Goal: Task Accomplishment & Management: Complete application form

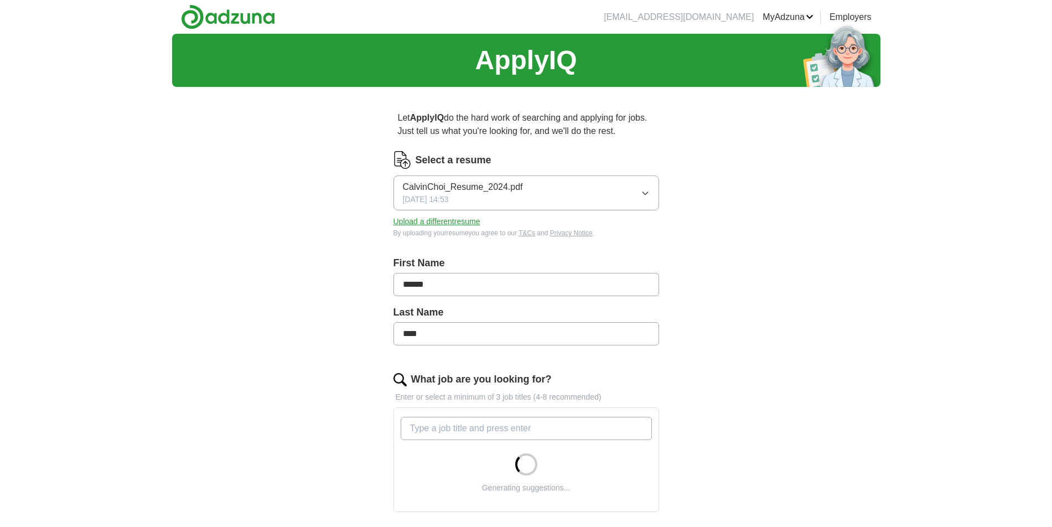
click at [651, 196] on button "CalvinChoi_Resume_2024.pdf 06/01/2024, 14:53" at bounding box center [526, 192] width 266 height 35
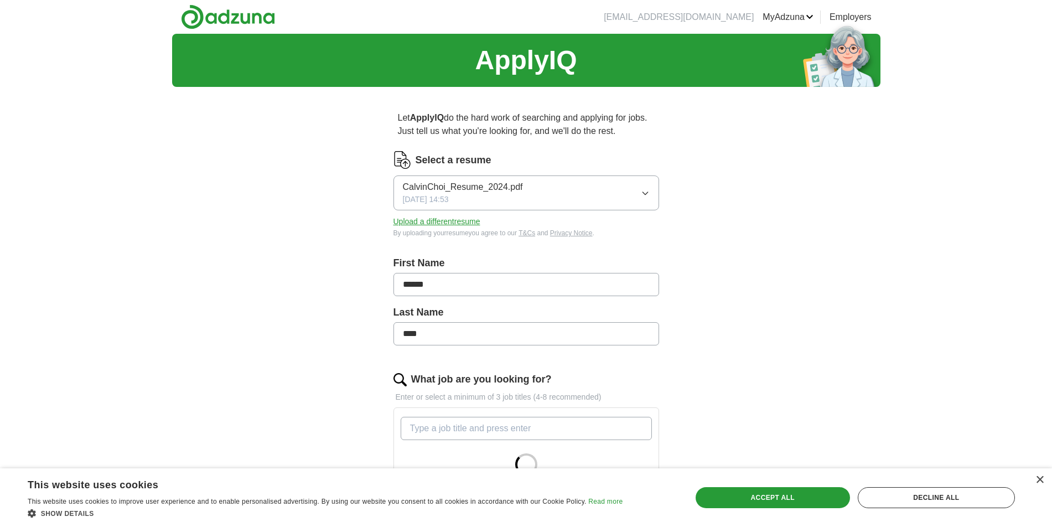
click at [422, 221] on button "Upload a different resume" at bounding box center [436, 222] width 87 height 12
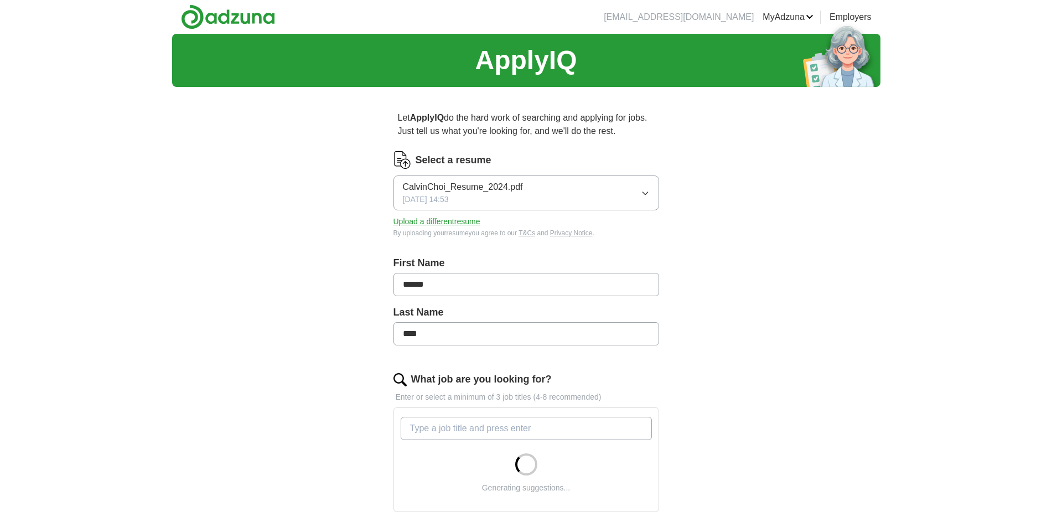
click at [405, 221] on button "Upload a different resume" at bounding box center [436, 222] width 87 height 12
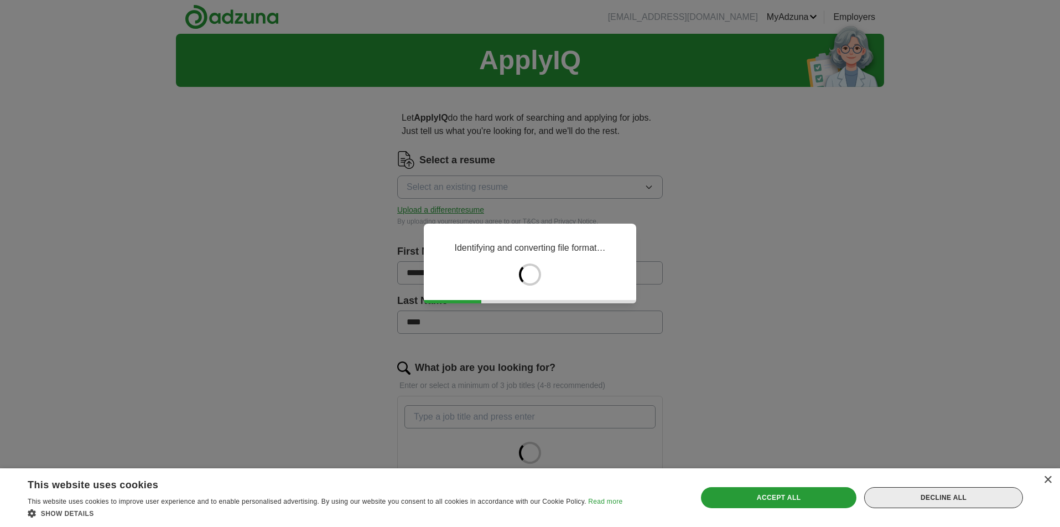
click at [897, 500] on div "Decline all" at bounding box center [943, 497] width 159 height 21
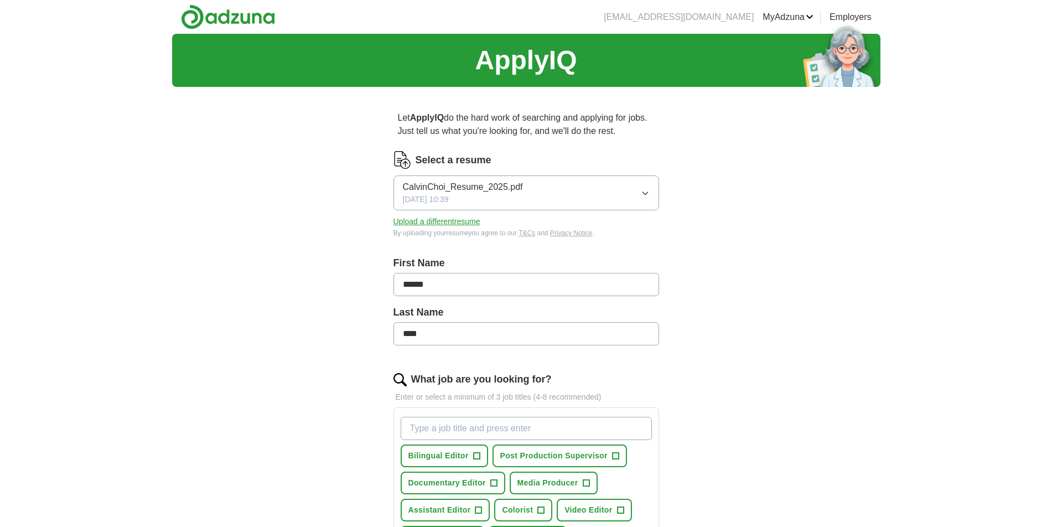
scroll to position [214, 0]
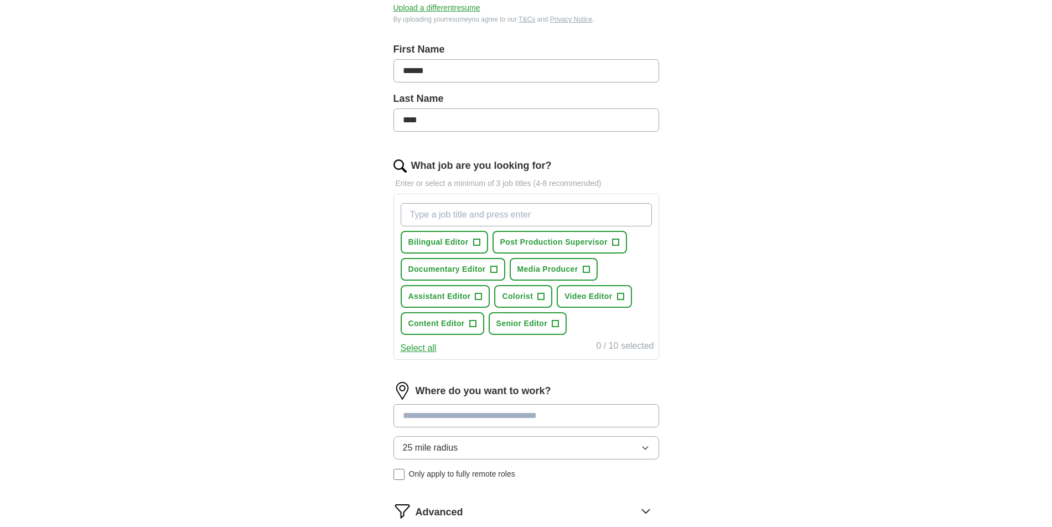
click at [588, 301] on span "Video Editor" at bounding box center [588, 296] width 48 height 12
click at [519, 300] on span "Colorist" at bounding box center [517, 296] width 31 height 12
click at [447, 295] on span "Assistant Editor" at bounding box center [439, 296] width 63 height 12
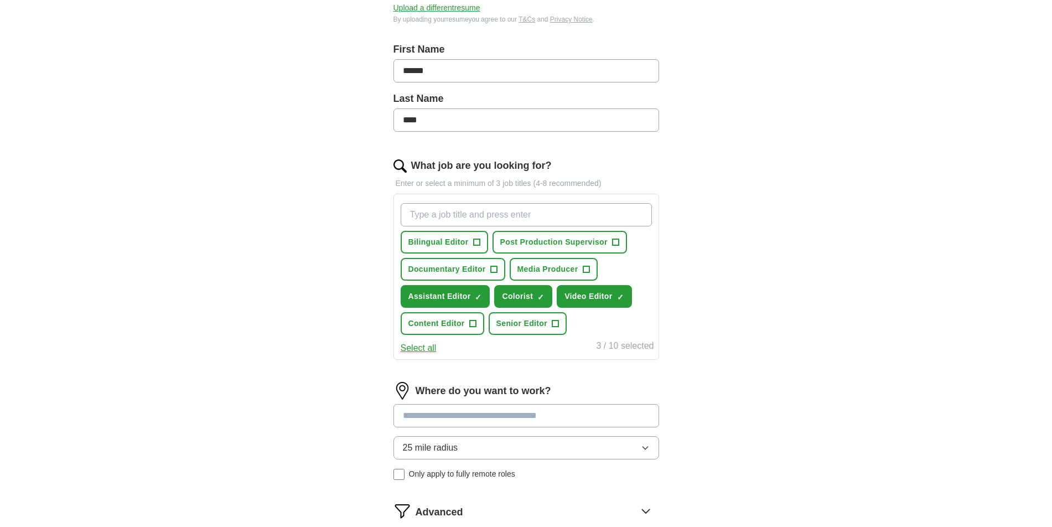
click at [446, 321] on span "Content Editor" at bounding box center [436, 324] width 56 height 12
click at [513, 325] on span "Senior Editor" at bounding box center [521, 324] width 51 height 12
click at [460, 275] on button "Documentary Editor +" at bounding box center [452, 269] width 105 height 23
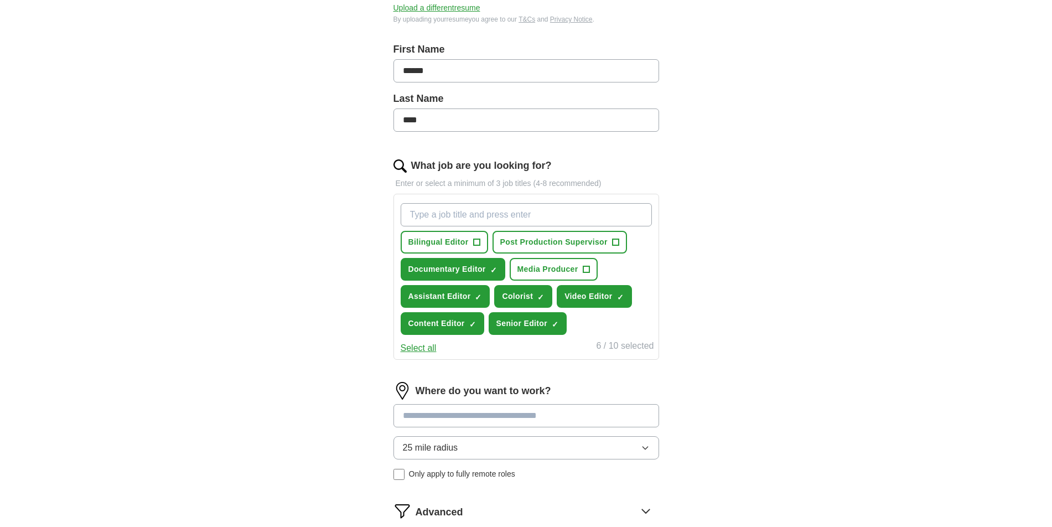
click at [427, 248] on button "Bilingual Editor +" at bounding box center [443, 242] width 87 height 23
click at [611, 426] on input at bounding box center [526, 415] width 266 height 23
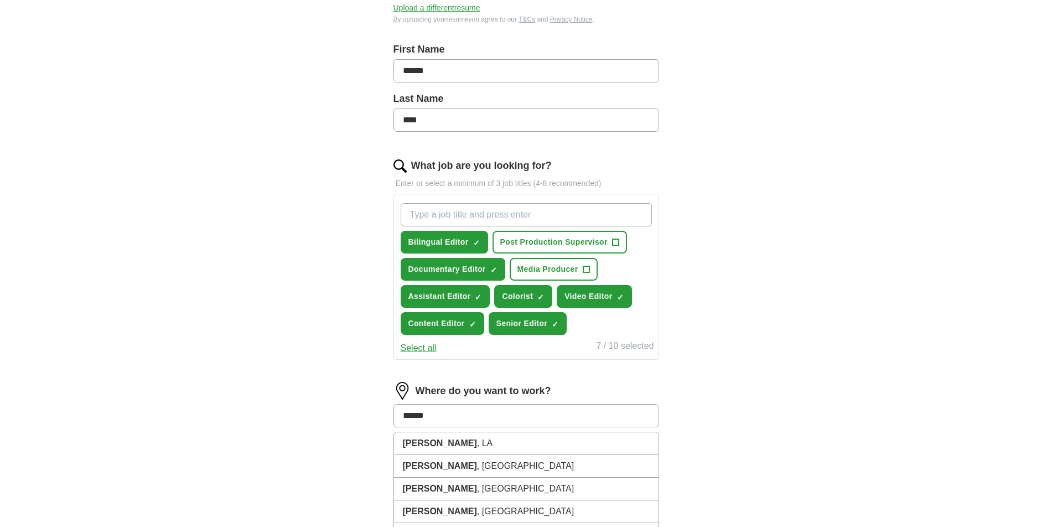
type input "*******"
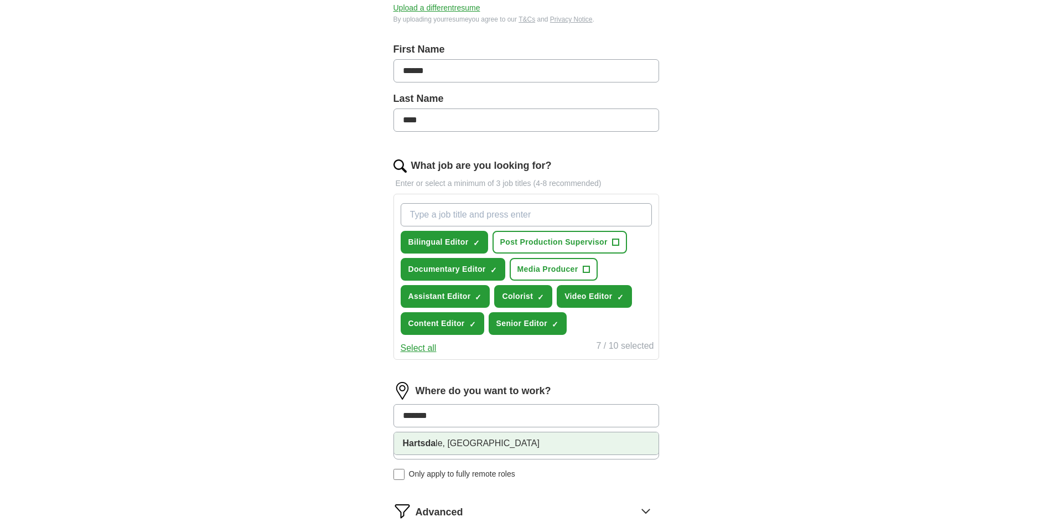
click at [503, 445] on li "Hartsda le, [GEOGRAPHIC_DATA]" at bounding box center [526, 443] width 264 height 22
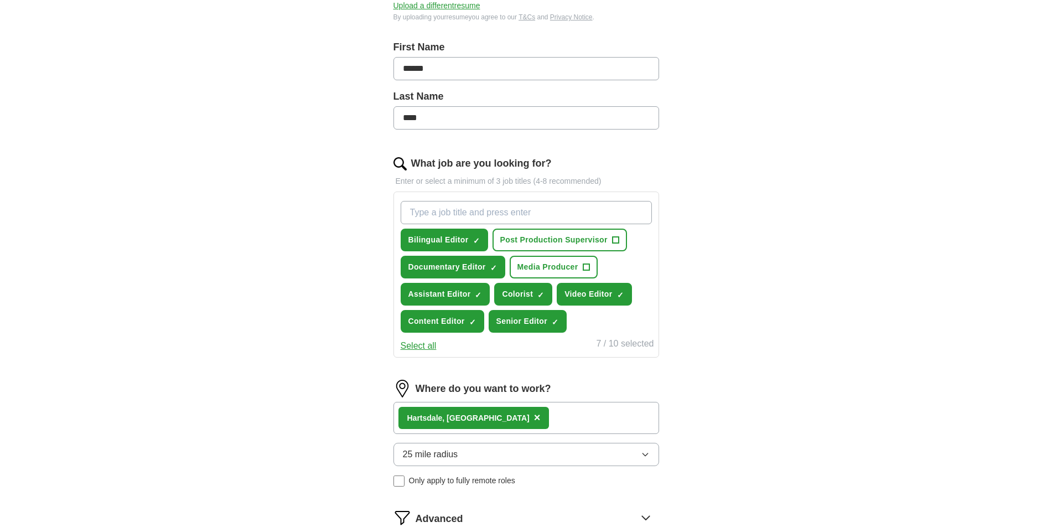
scroll to position [407, 0]
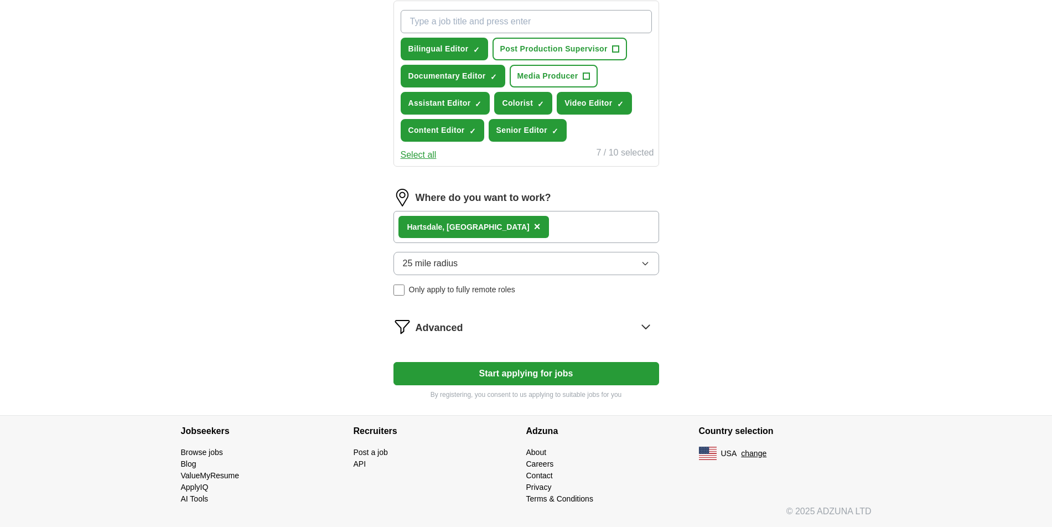
click at [478, 373] on button "Start applying for jobs" at bounding box center [526, 373] width 266 height 23
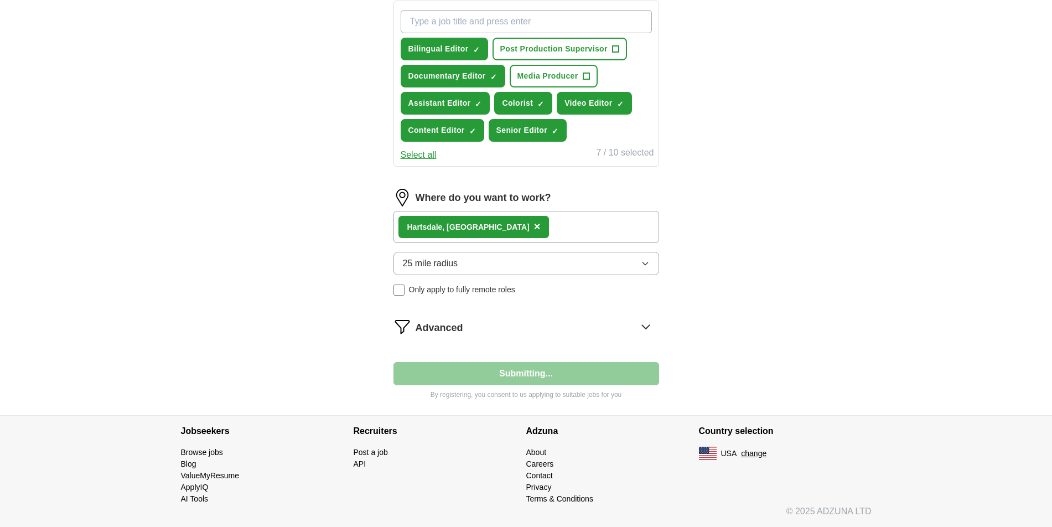
scroll to position [53, 0]
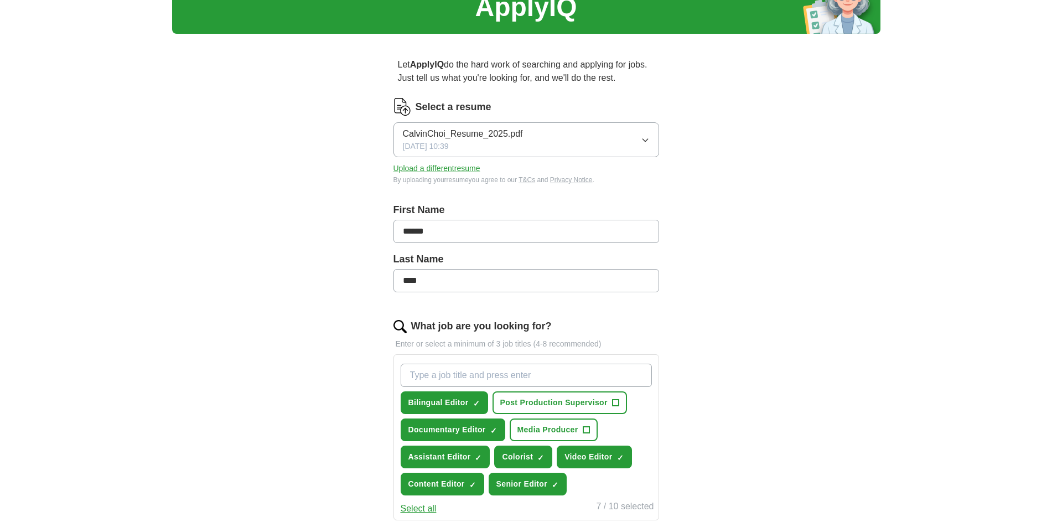
select select "**"
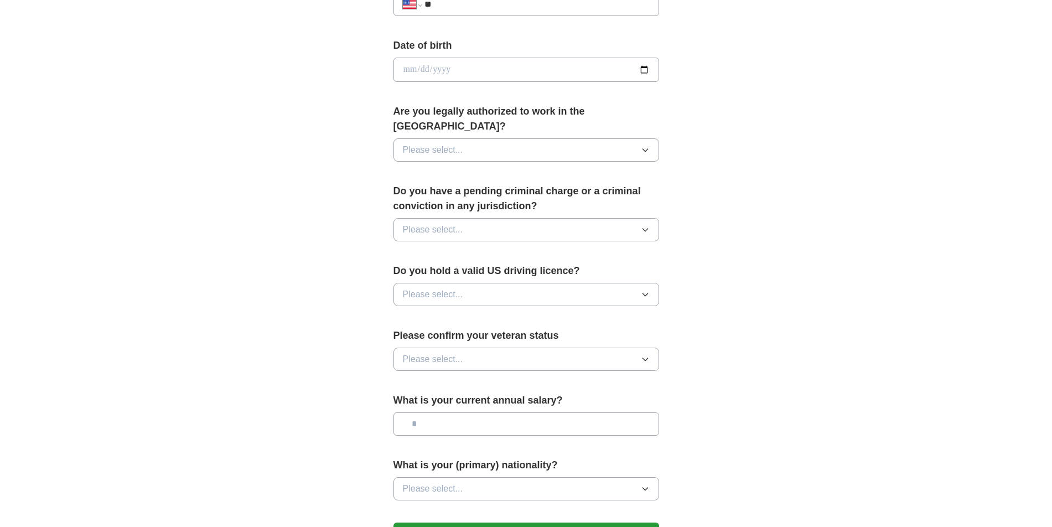
scroll to position [612, 0]
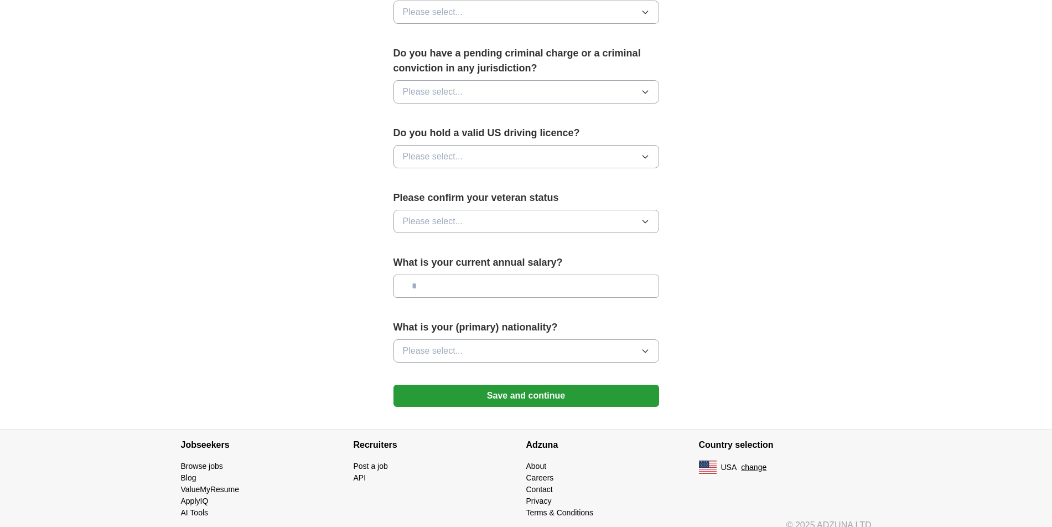
click at [481, 212] on button "Please select..." at bounding box center [526, 221] width 266 height 23
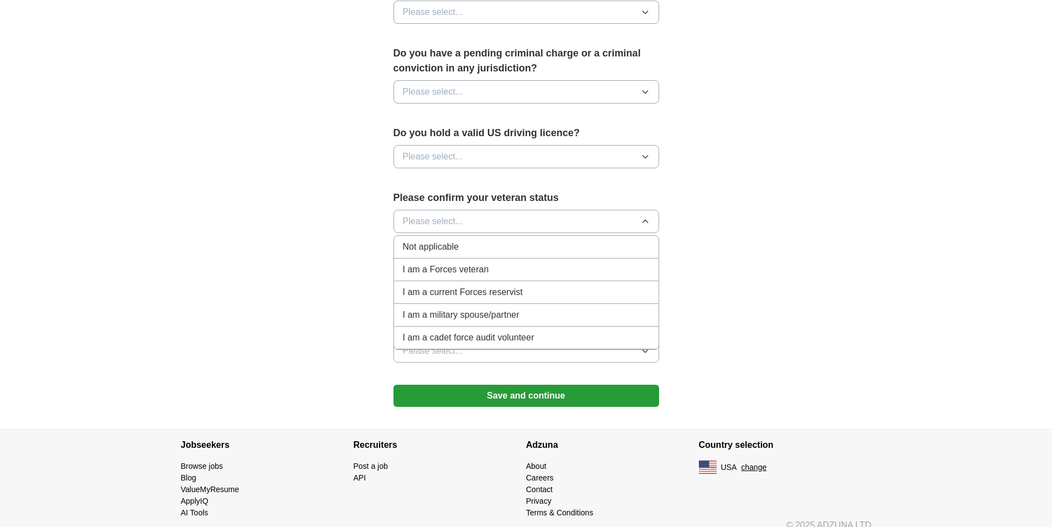
click at [447, 240] on span "Not applicable" at bounding box center [431, 246] width 56 height 13
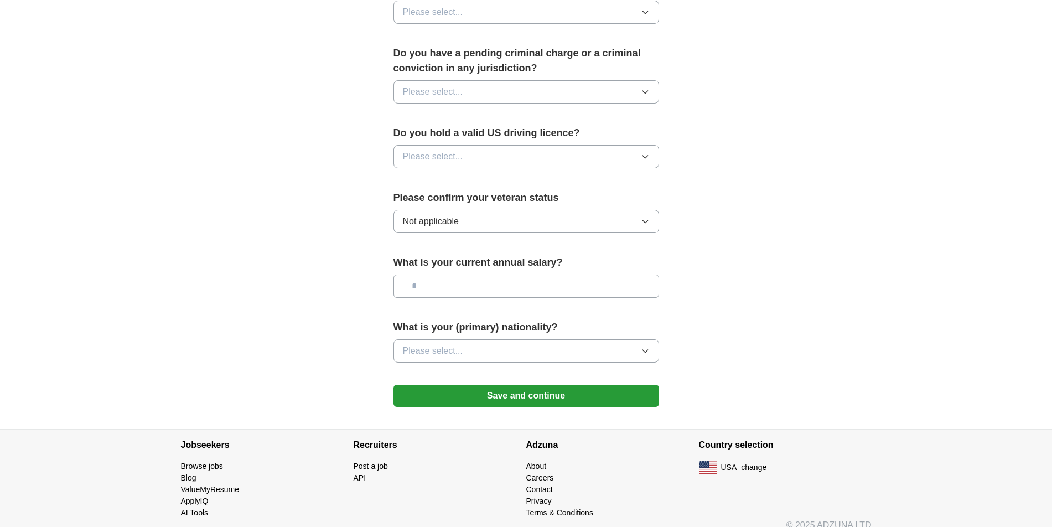
click at [441, 150] on span "Please select..." at bounding box center [433, 156] width 60 height 13
click at [441, 175] on div "Yes" at bounding box center [526, 181] width 247 height 13
click at [436, 85] on span "Please select..." at bounding box center [433, 91] width 60 height 13
click at [432, 133] on div "No" at bounding box center [526, 139] width 247 height 13
click at [506, 339] on button "Please select..." at bounding box center [526, 350] width 266 height 23
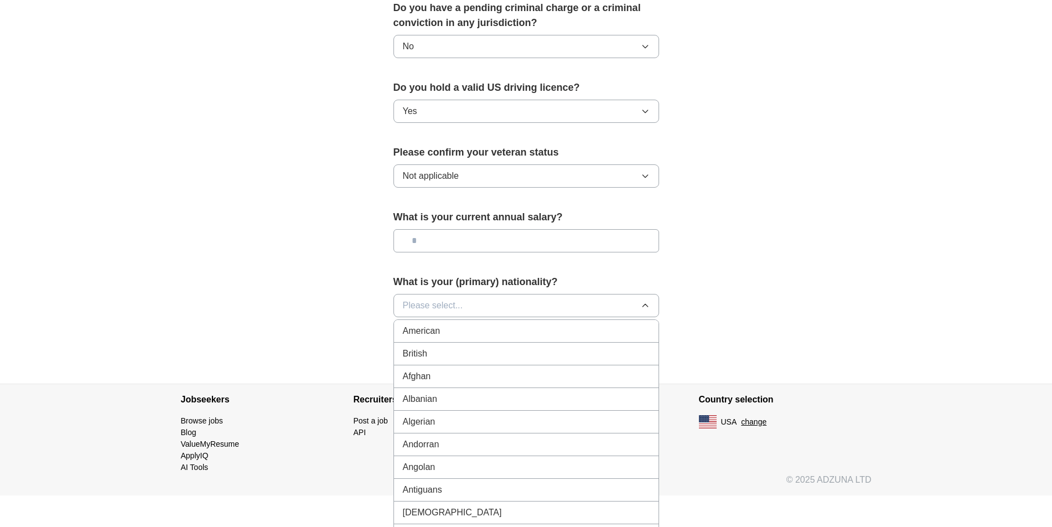
scroll to position [0, 0]
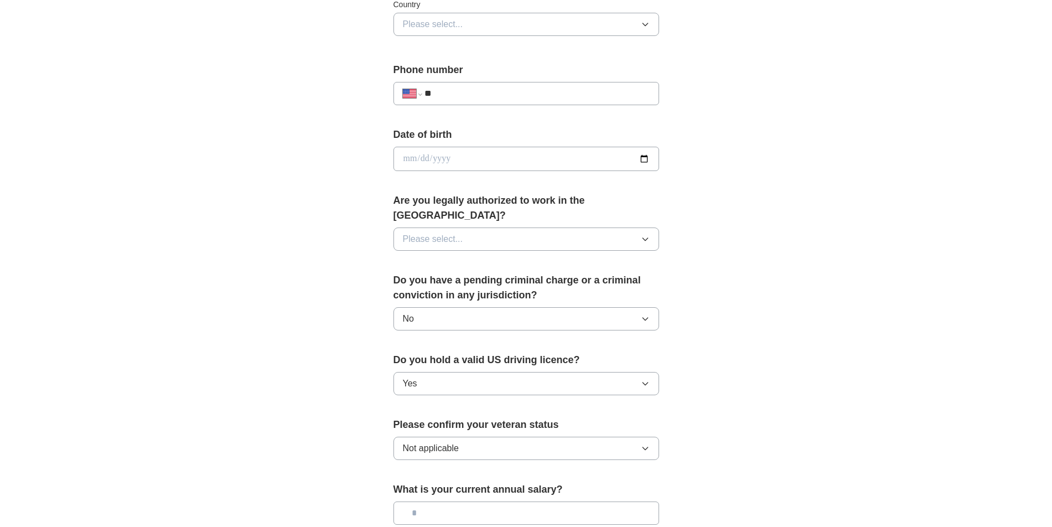
scroll to position [612, 0]
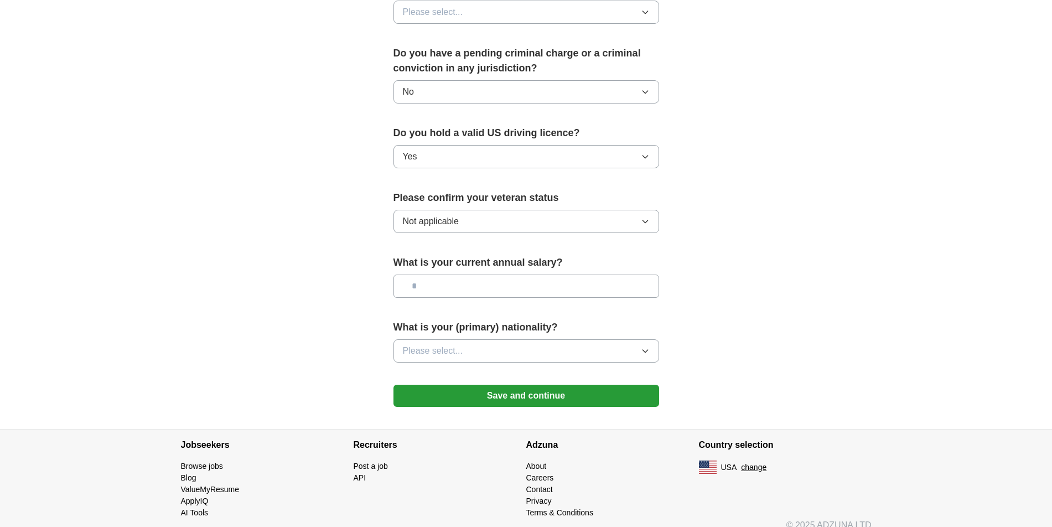
click at [500, 384] on button "Save and continue" at bounding box center [526, 395] width 266 height 22
